Goal: Task Accomplishment & Management: Use online tool/utility

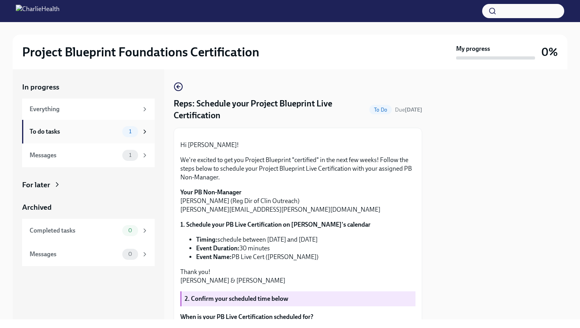
click at [103, 133] on div "To do tasks" at bounding box center [74, 131] width 89 height 9
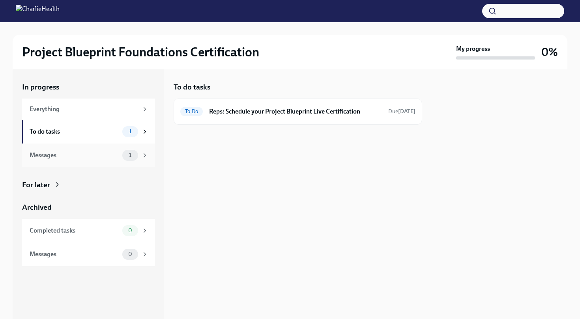
click at [123, 153] on div "1" at bounding box center [130, 155] width 16 height 11
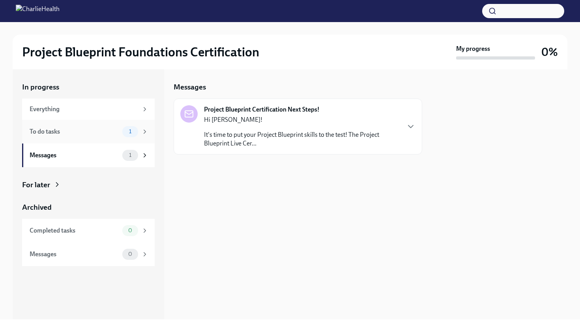
click at [106, 138] on div "To do tasks 1" at bounding box center [88, 132] width 132 height 24
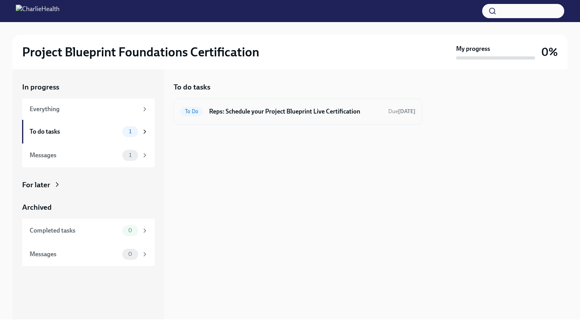
click at [270, 109] on h6 "Reps: Schedule your Project Blueprint Live Certification" at bounding box center [295, 111] width 173 height 9
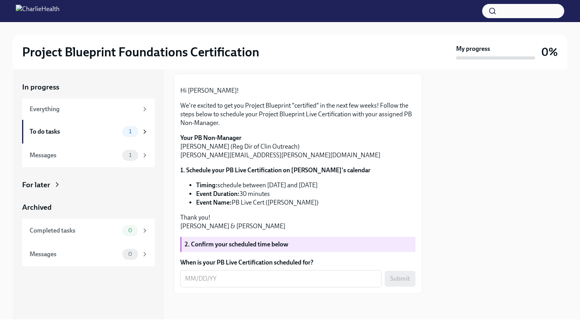
scroll to position [112, 0]
